Goal: Information Seeking & Learning: Find specific fact

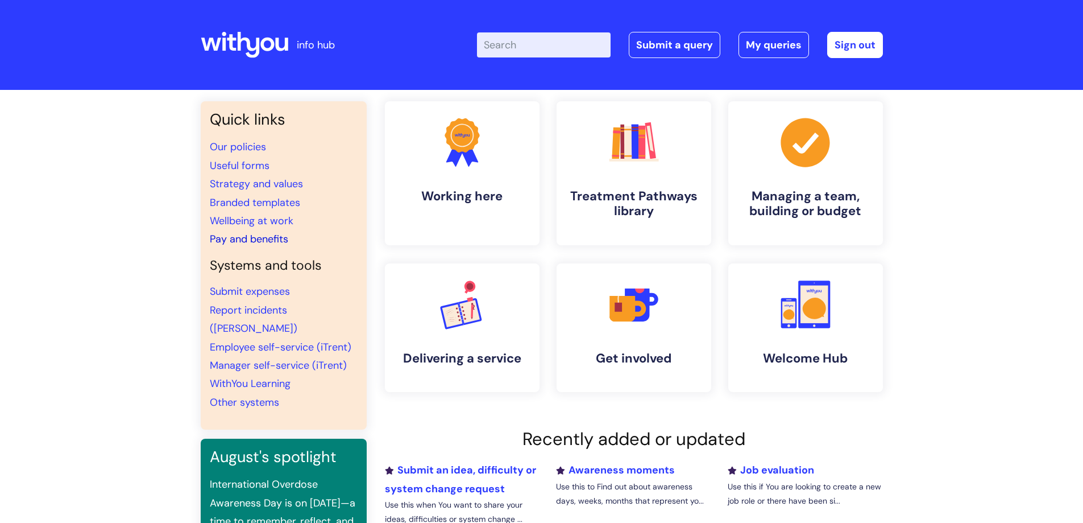
click at [243, 239] on link "Pay and benefits" at bounding box center [249, 239] width 78 height 14
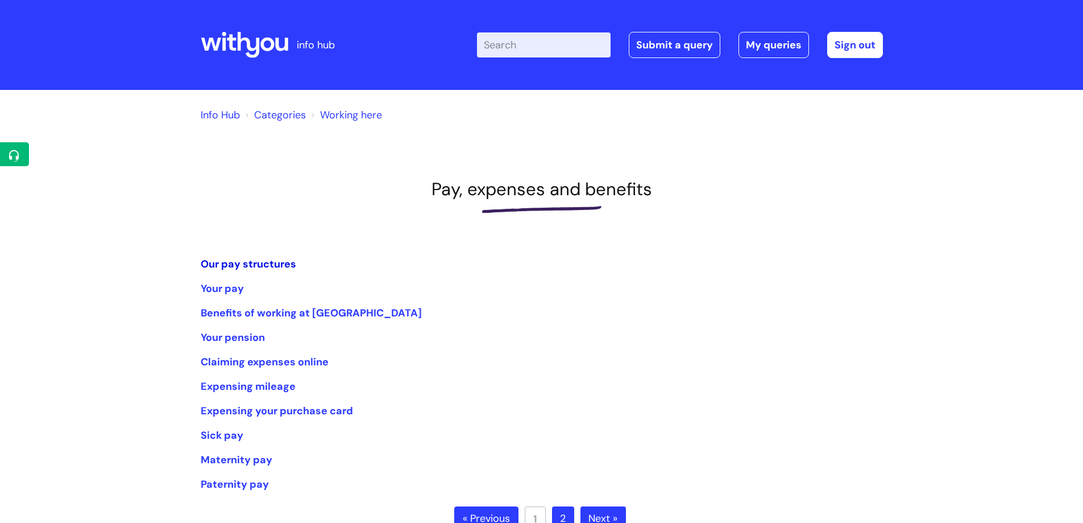
click at [268, 266] on link "Our pay structures" at bounding box center [249, 264] width 96 height 14
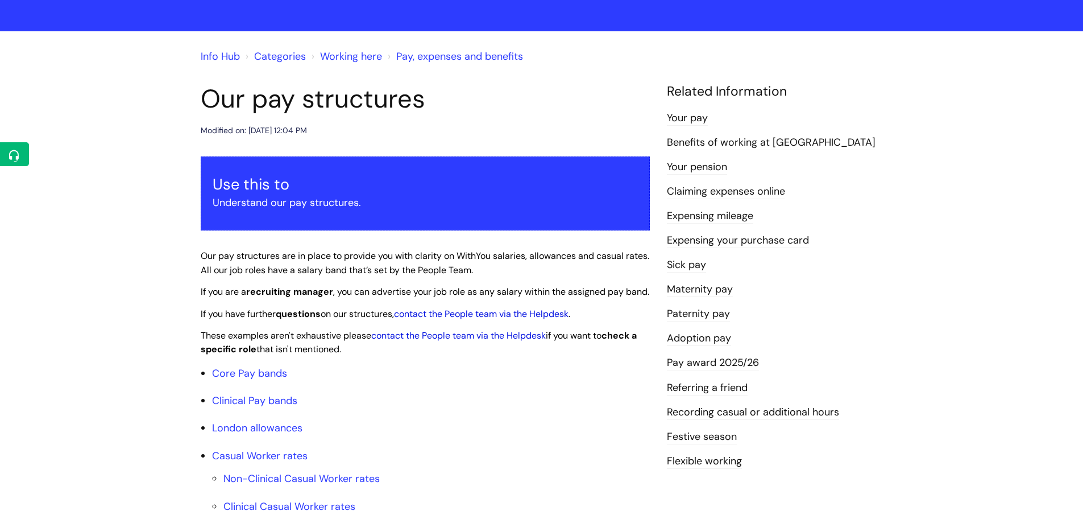
scroll to position [171, 0]
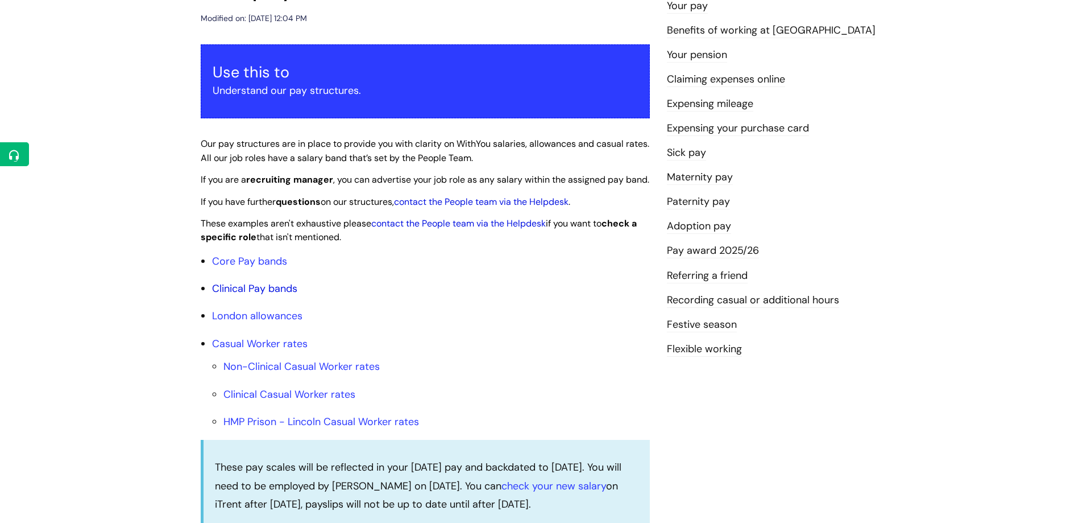
click at [265, 295] on link "Clinical Pay bands" at bounding box center [254, 289] width 85 height 14
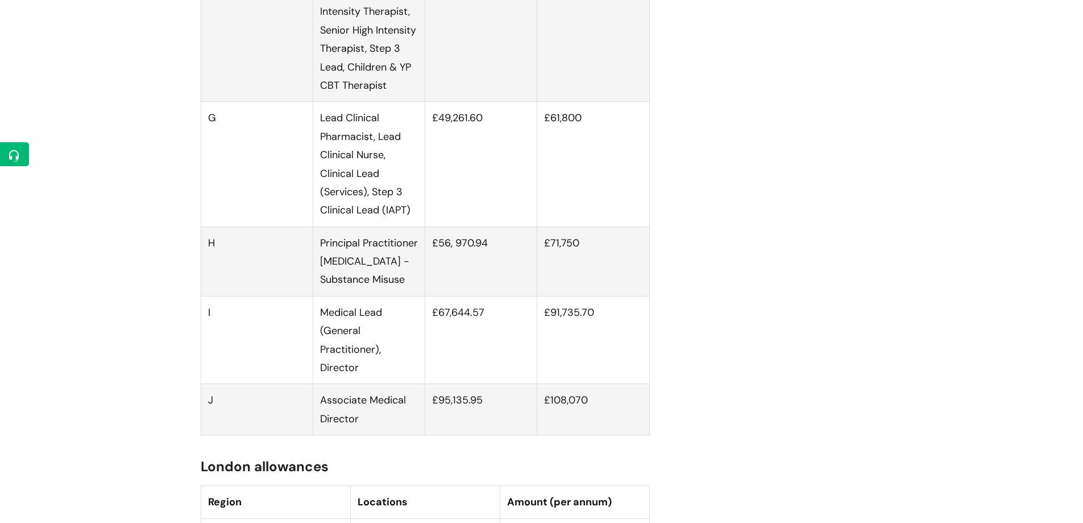
scroll to position [1951, 0]
